Goal: Find contact information: Find contact information

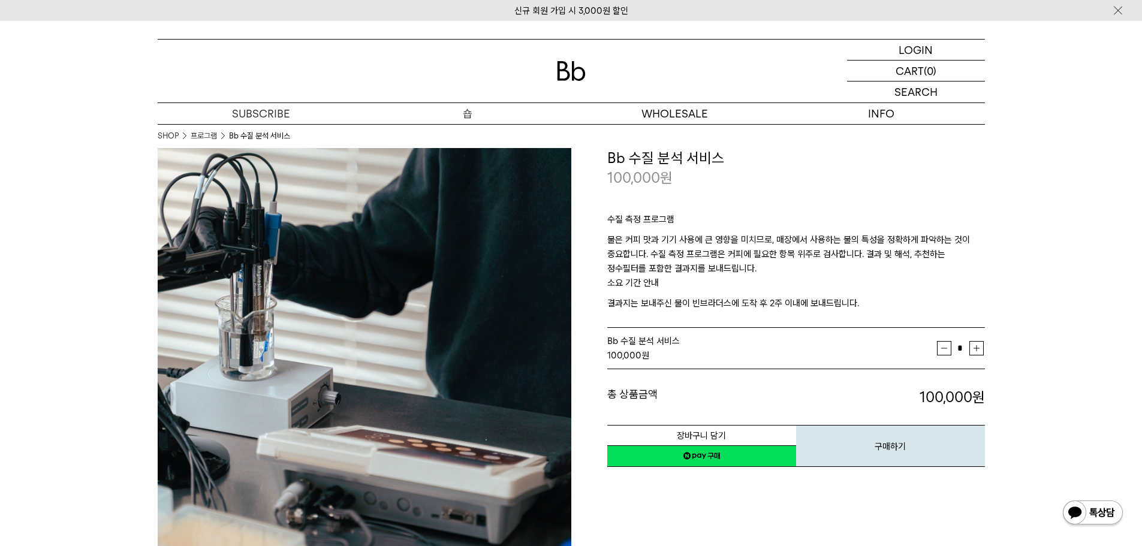
click at [466, 115] on p "숍" at bounding box center [467, 113] width 207 height 21
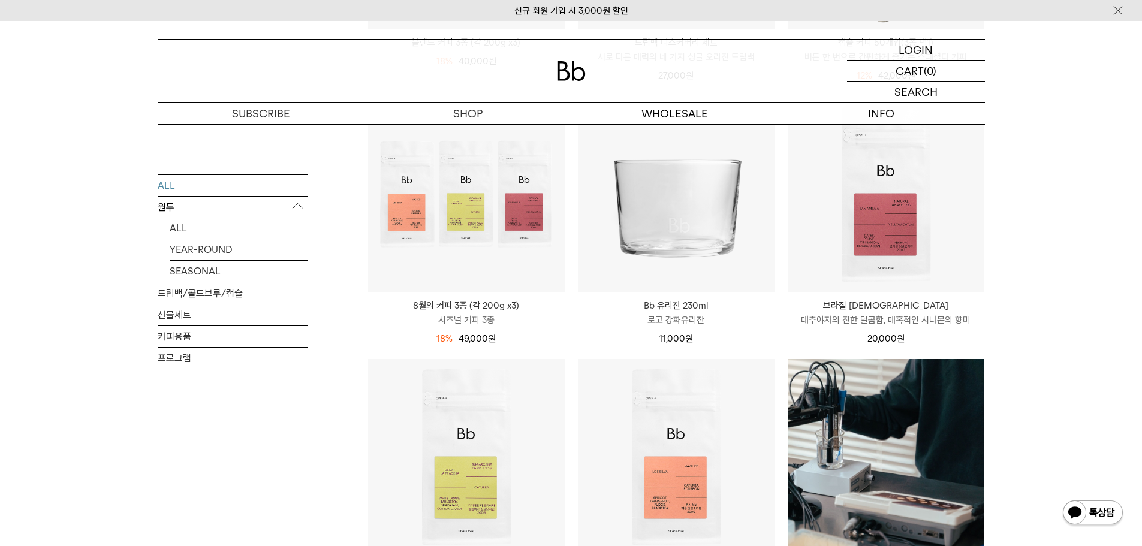
scroll to position [1751, 0]
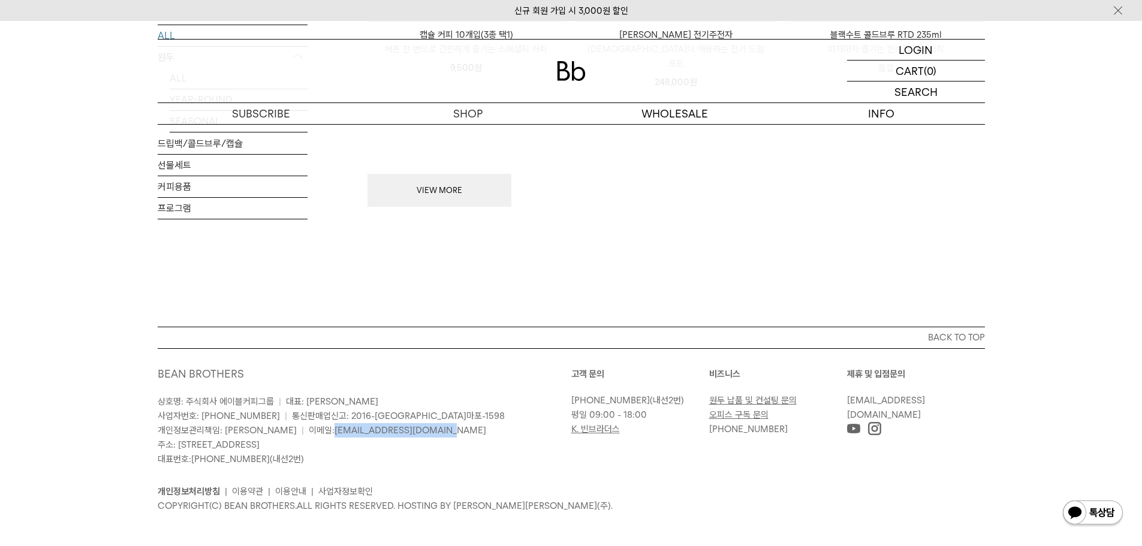
drag, startPoint x: 389, startPoint y: 420, endPoint x: 287, endPoint y: 424, distance: 102.0
click at [287, 424] on p "상호명: 주식회사 에이블커피그룹 | 대표: [PERSON_NAME] 사업자번호: [PHONE_NUMBER] | 통신판매업신고: 2016-[GE…" at bounding box center [365, 430] width 414 height 72
copy link "[EMAIL_ADDRESS][DOMAIN_NAME]"
